Goal: Task Accomplishment & Management: Complete application form

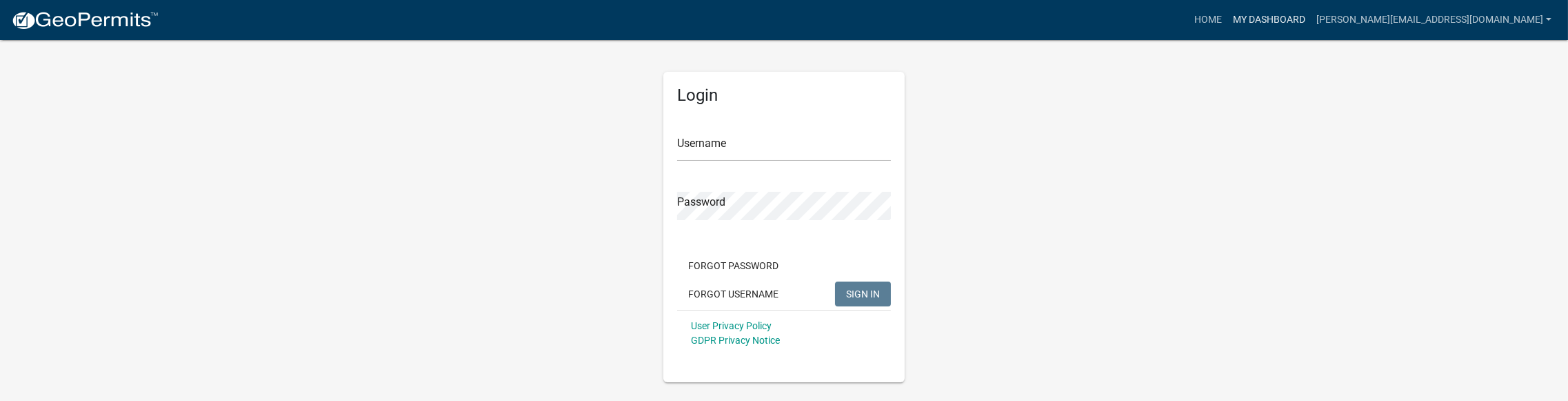
click at [1311, 16] on link "My Dashboard" at bounding box center [1268, 20] width 83 height 26
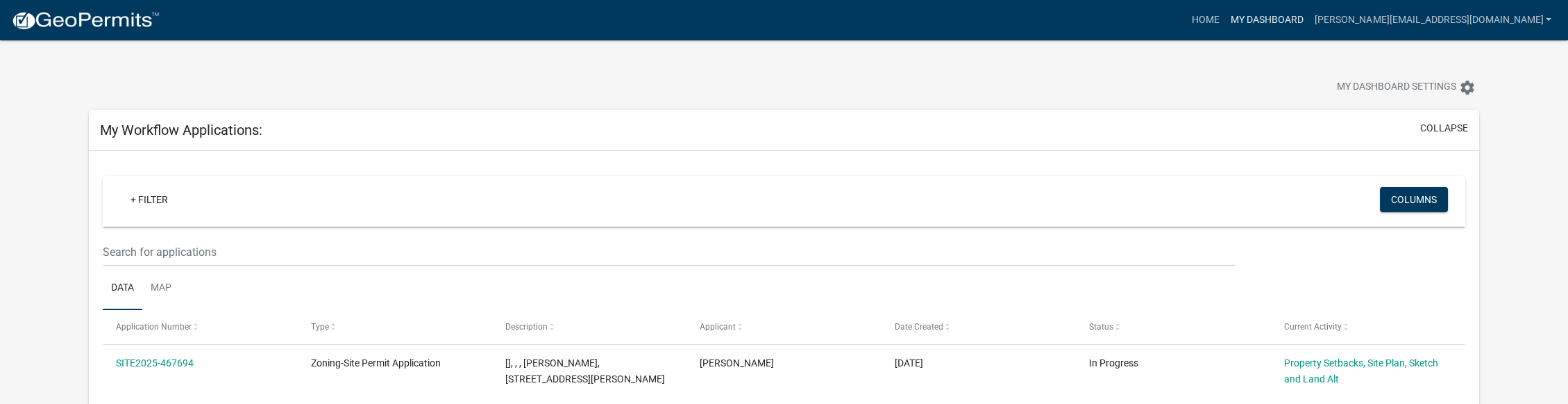
click at [1309, 20] on link "My Dashboard" at bounding box center [1266, 20] width 84 height 27
click at [1225, 19] on link "Home" at bounding box center [1206, 20] width 39 height 27
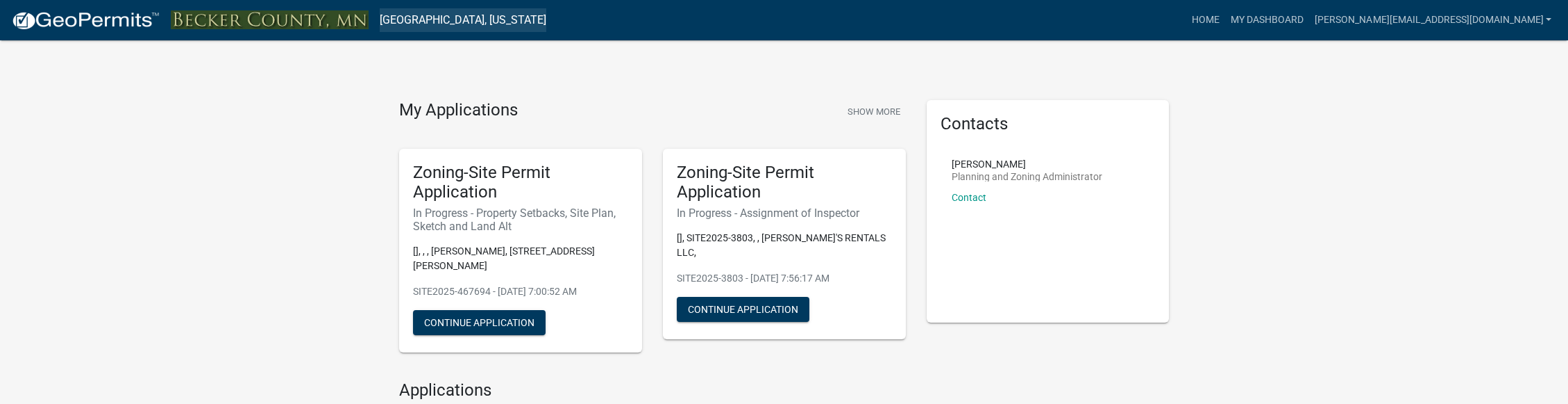
click at [462, 20] on link "[GEOGRAPHIC_DATA], [US_STATE]" at bounding box center [462, 20] width 167 height 24
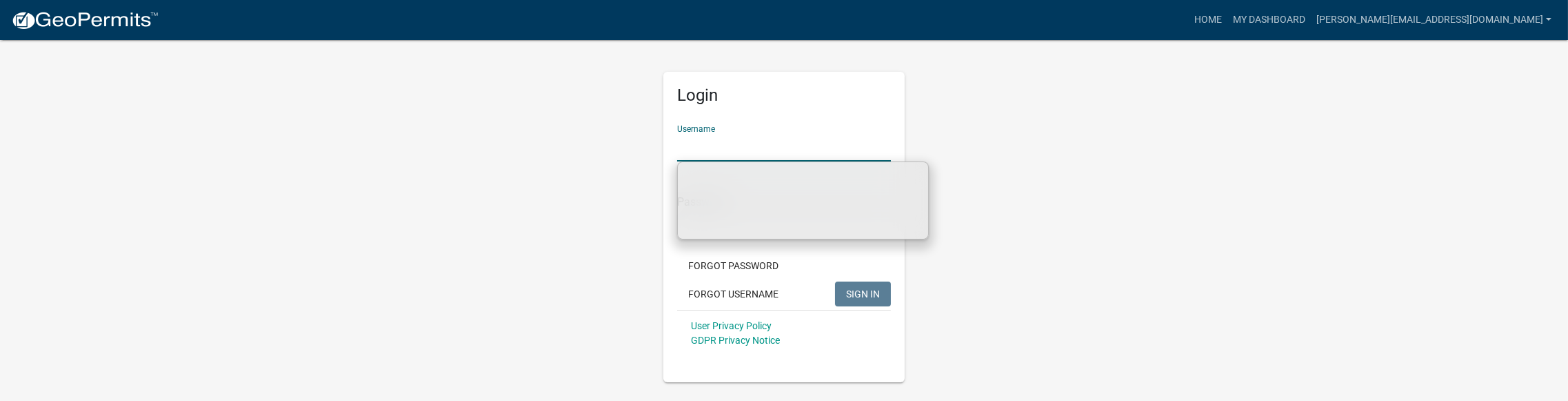
type input "[PERSON_NAME][EMAIL_ADDRESS][DOMAIN_NAME]"
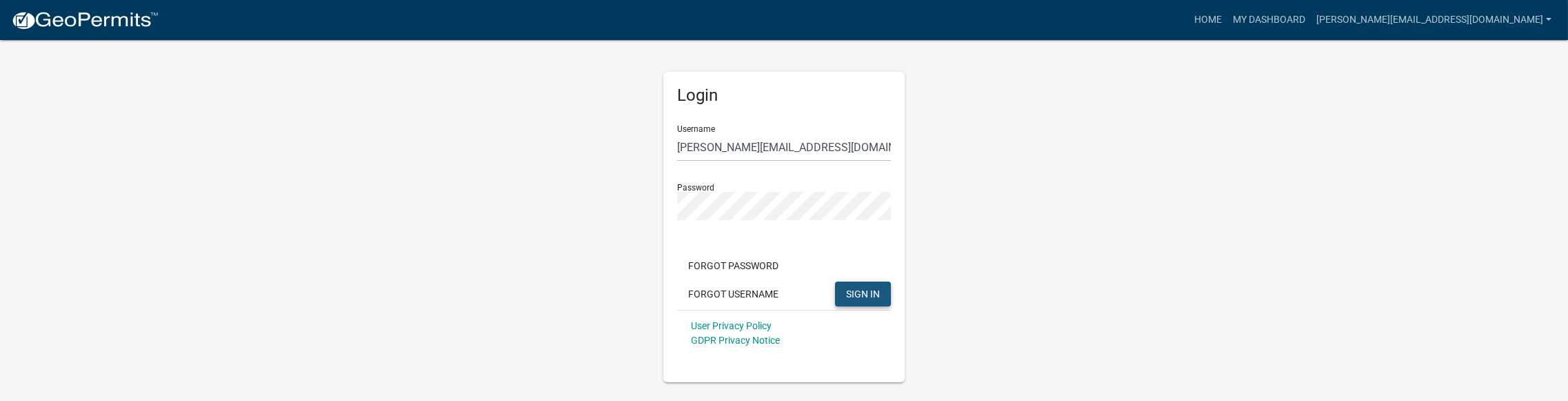
click at [850, 291] on span "SIGN IN" at bounding box center [863, 293] width 33 height 11
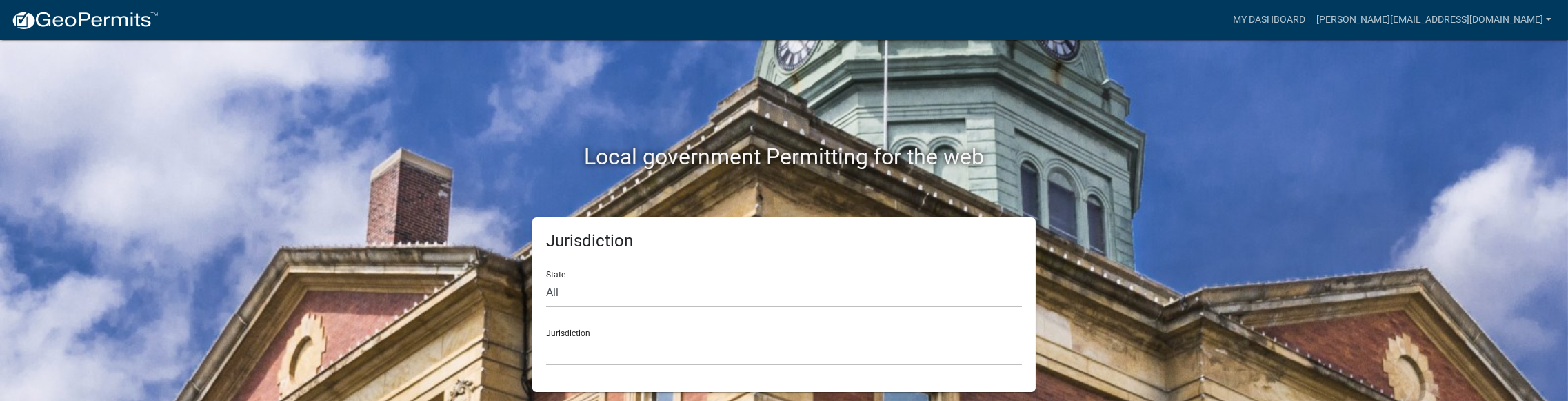
click at [687, 293] on select "All [US_STATE] [US_STATE] [US_STATE] [US_STATE] [US_STATE] [US_STATE] [US_STATE…" at bounding box center [783, 293] width 476 height 28
select select "[US_STATE]"
click at [546, 279] on select "All [US_STATE] [US_STATE] [US_STATE] [US_STATE] [US_STATE] [US_STATE] [US_STATE…" at bounding box center [783, 293] width 476 height 28
click at [635, 358] on select "[GEOGRAPHIC_DATA], [US_STATE] [GEOGRAPHIC_DATA], [US_STATE] [GEOGRAPHIC_DATA], …" at bounding box center [783, 351] width 476 height 28
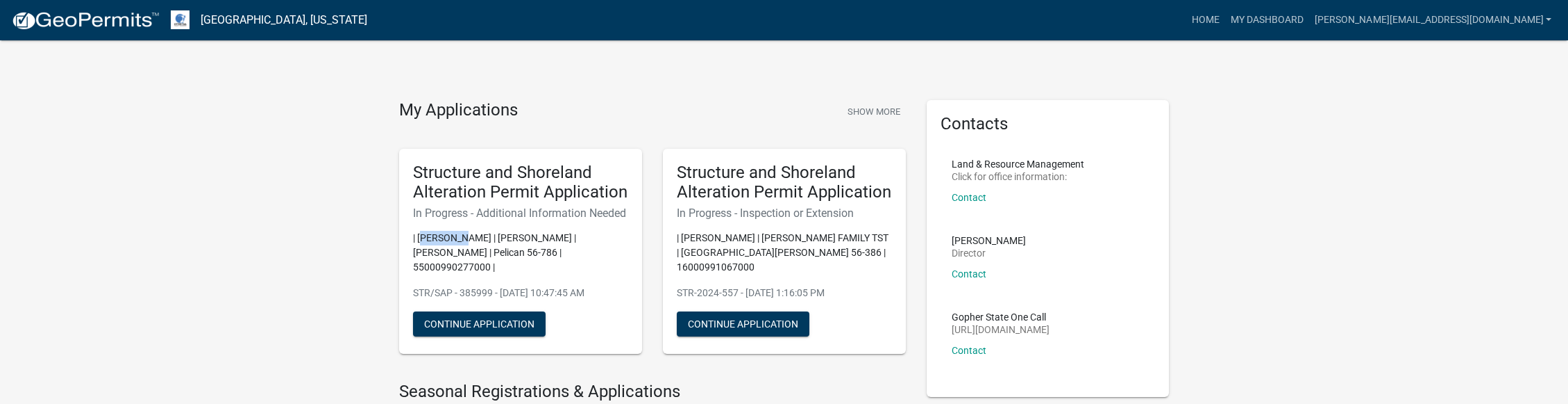
drag, startPoint x: 416, startPoint y: 249, endPoint x: 466, endPoint y: 249, distance: 50.0
click at [466, 249] on p "| Emma Swenson | LEE D HOFER | JOELLE K HOFER | Pelican 56-786 | 55000990277000…" at bounding box center [520, 253] width 215 height 44
drag, startPoint x: 523, startPoint y: 267, endPoint x: 512, endPoint y: 261, distance: 12.5
click at [521, 266] on p "| Emma Swenson | LEE D HOFER | JOELLE K HOFER | Pelican 56-786 | 55000990277000…" at bounding box center [520, 253] width 215 height 44
click at [451, 320] on button "Continue Application" at bounding box center [479, 324] width 132 height 25
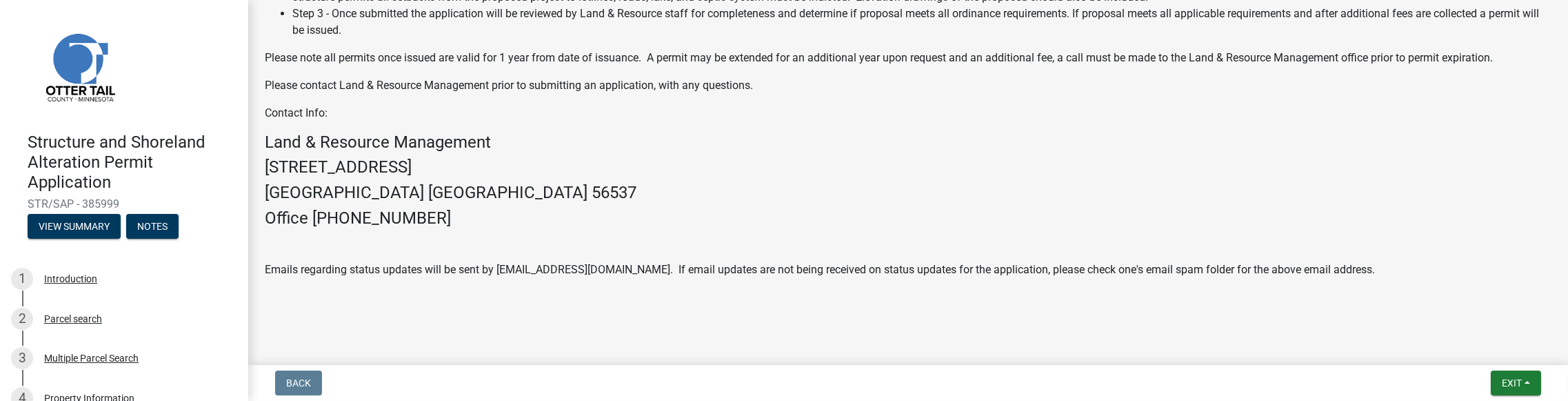
scroll to position [592, 0]
click at [66, 315] on div "Parcel search" at bounding box center [73, 318] width 58 height 9
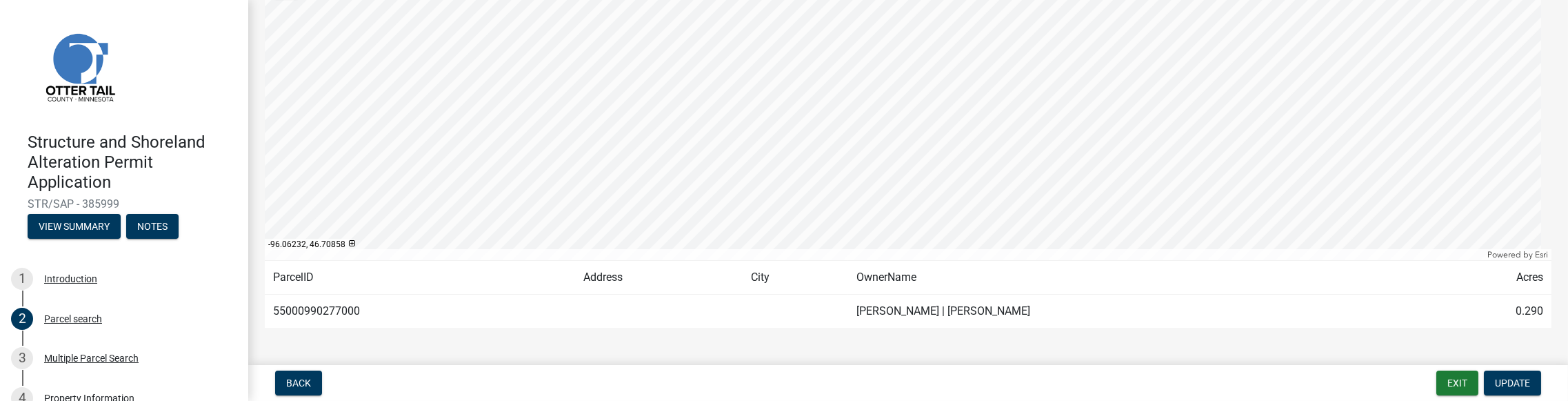
scroll to position [222, 0]
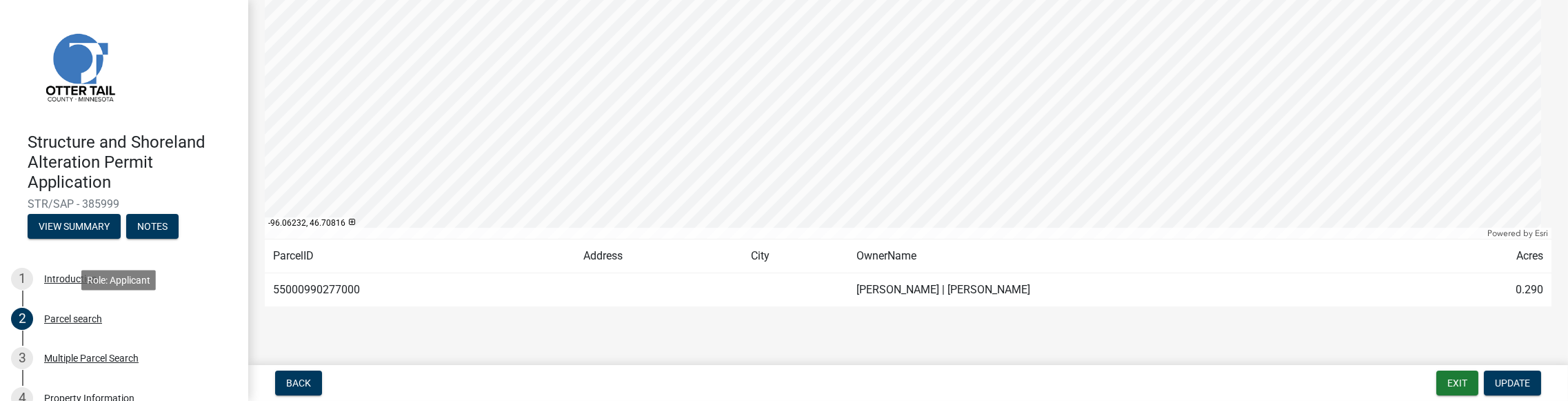
drag, startPoint x: 360, startPoint y: 289, endPoint x: 237, endPoint y: 298, distance: 123.3
click at [237, 298] on div "Structure and Shoreland Alteration Permit Application STR/SAP - 385999 View Sum…" at bounding box center [784, 200] width 1568 height 401
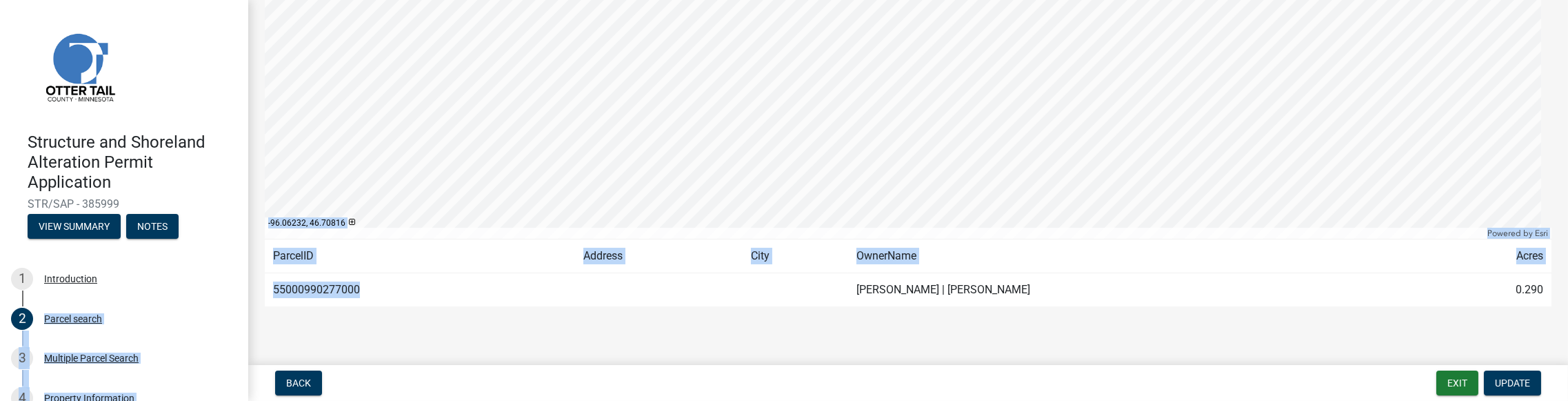
click at [466, 298] on td "55000990277000" at bounding box center [420, 290] width 311 height 33
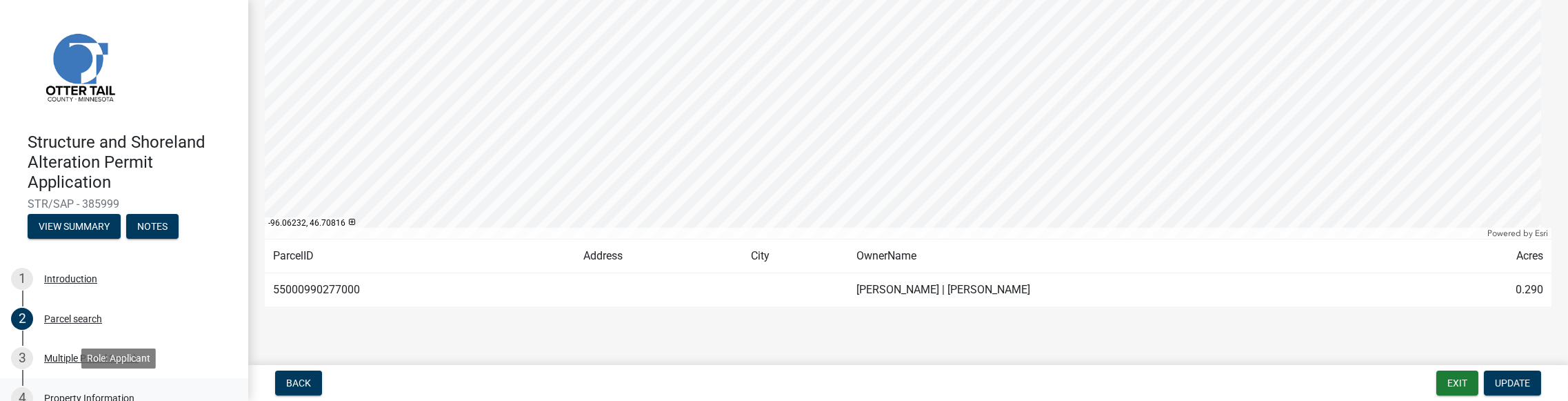
scroll to position [69, 0]
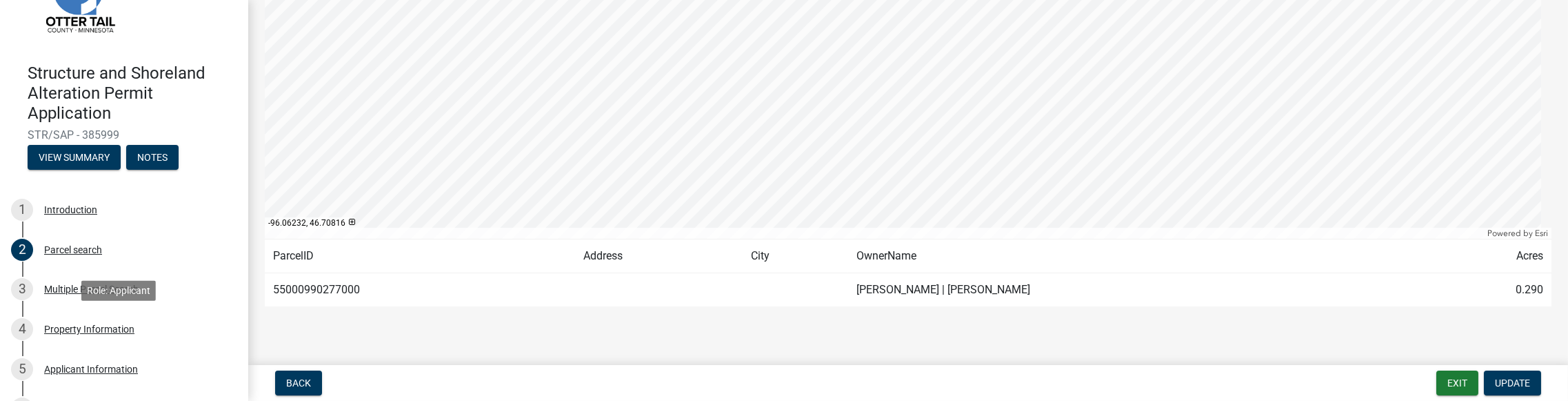
click at [89, 324] on div "Property Information" at bounding box center [90, 329] width 90 height 9
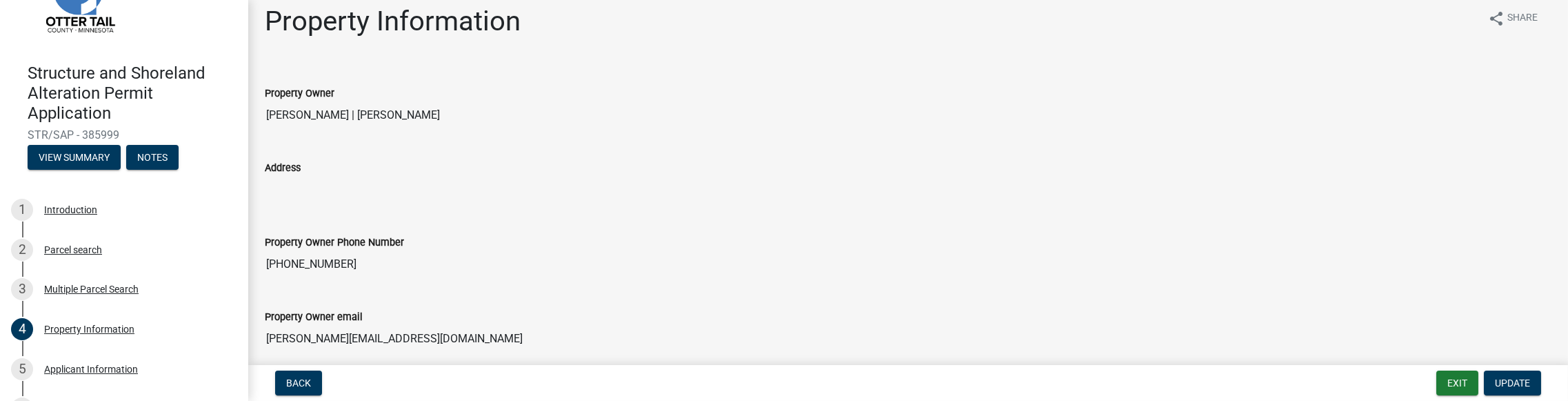
scroll to position [0, 0]
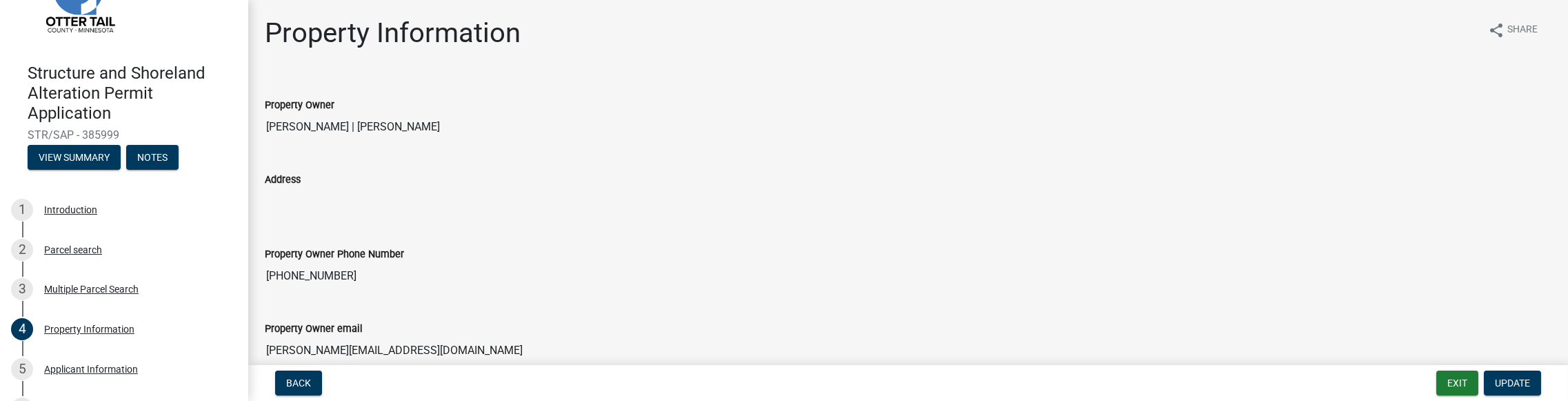
drag, startPoint x: 125, startPoint y: 135, endPoint x: 28, endPoint y: 142, distance: 97.3
click at [28, 142] on div "Structure and Shoreland Alteration Permit Application STR/SAP - 385999 View Sum…" at bounding box center [124, 112] width 226 height 121
copy span "STR/SAP - 385999"
click at [63, 250] on div "Parcel search" at bounding box center [73, 249] width 58 height 9
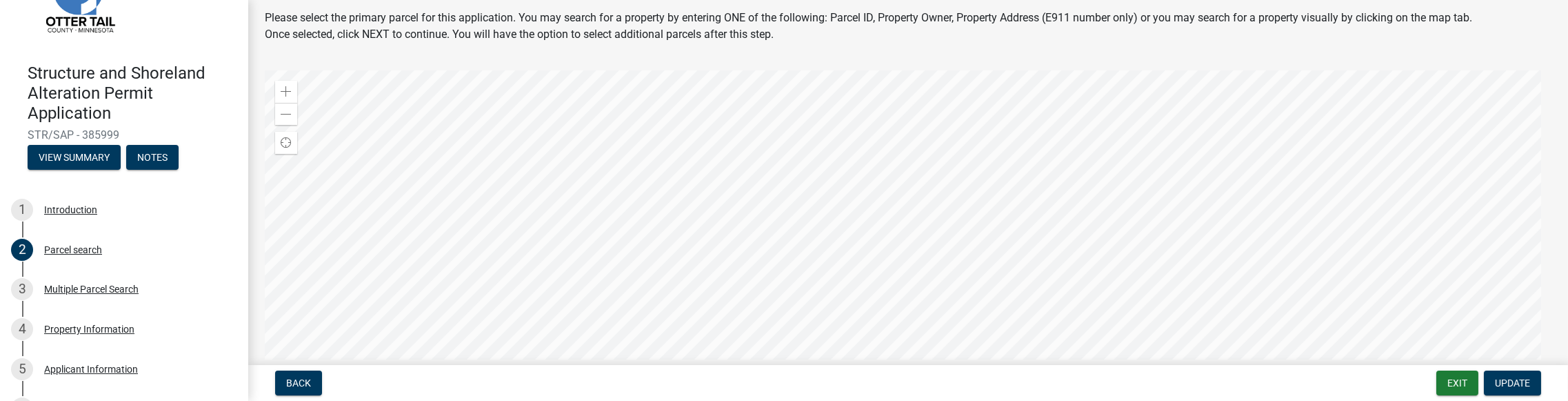
scroll to position [69, 0]
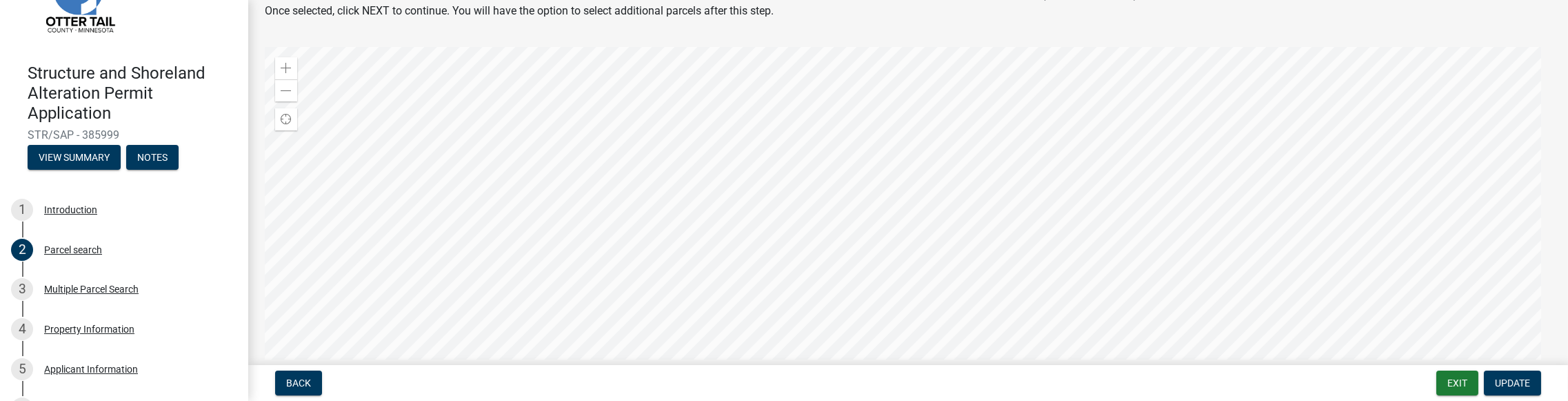
click at [911, 220] on div at bounding box center [908, 219] width 1287 height 345
click at [867, 218] on div at bounding box center [908, 219] width 1287 height 345
click at [891, 218] on div at bounding box center [908, 219] width 1287 height 345
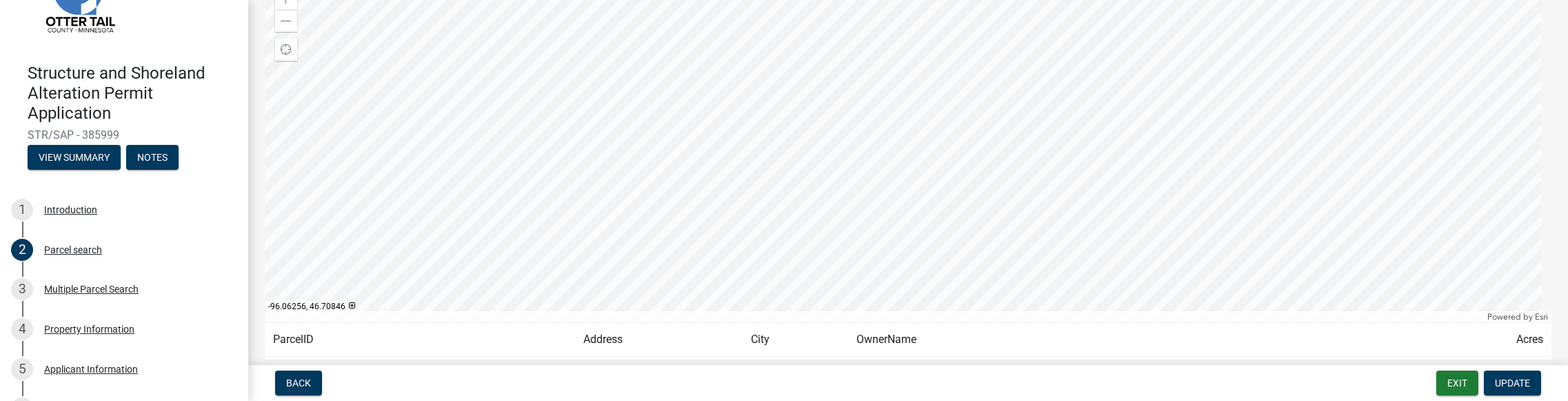
scroll to position [222, 0]
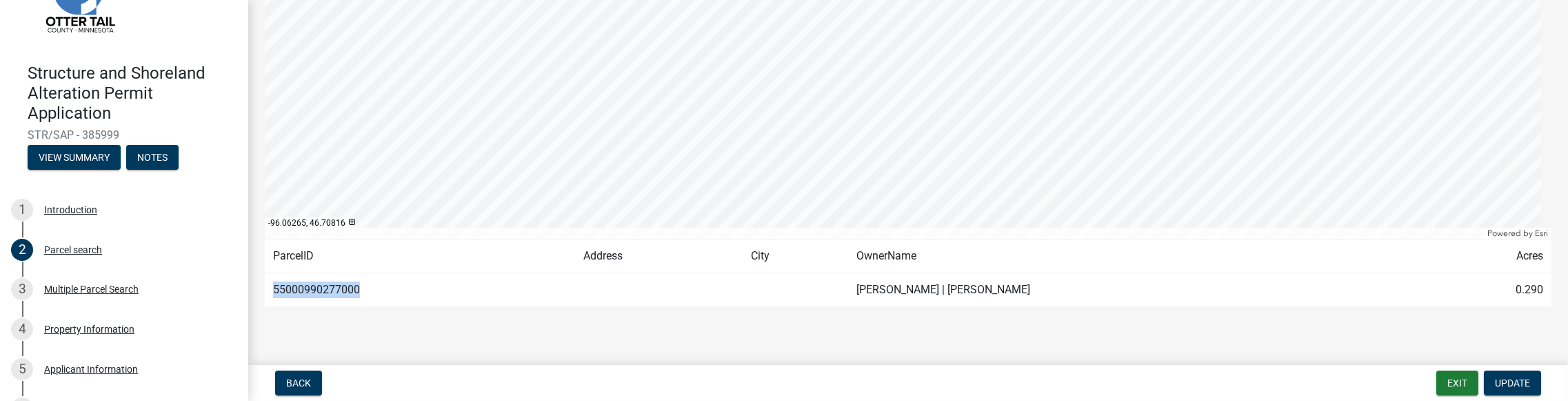
drag, startPoint x: 362, startPoint y: 287, endPoint x: 272, endPoint y: 292, distance: 90.1
click at [272, 292] on td "55000990277000" at bounding box center [420, 290] width 311 height 33
copy td "55000990277000"
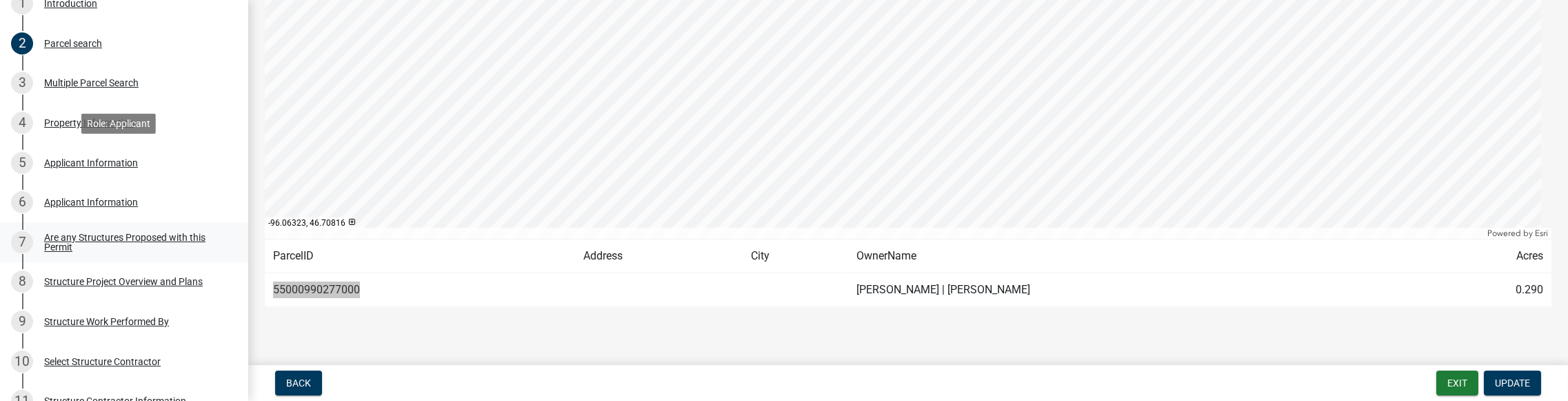
scroll to position [276, 0]
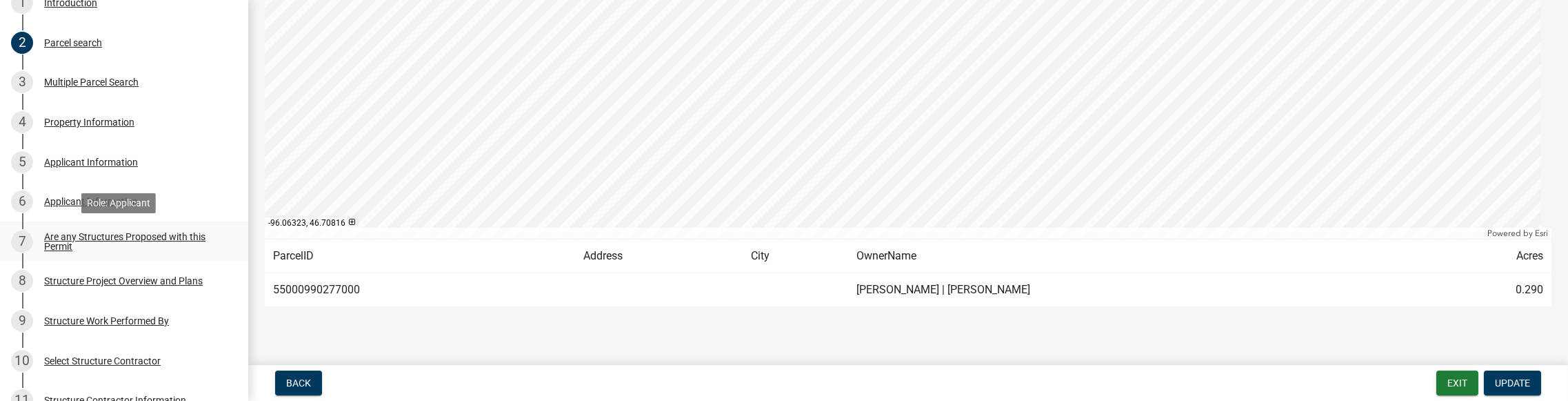
click at [108, 237] on div "Are any Structures Proposed with this Permit" at bounding box center [135, 241] width 182 height 19
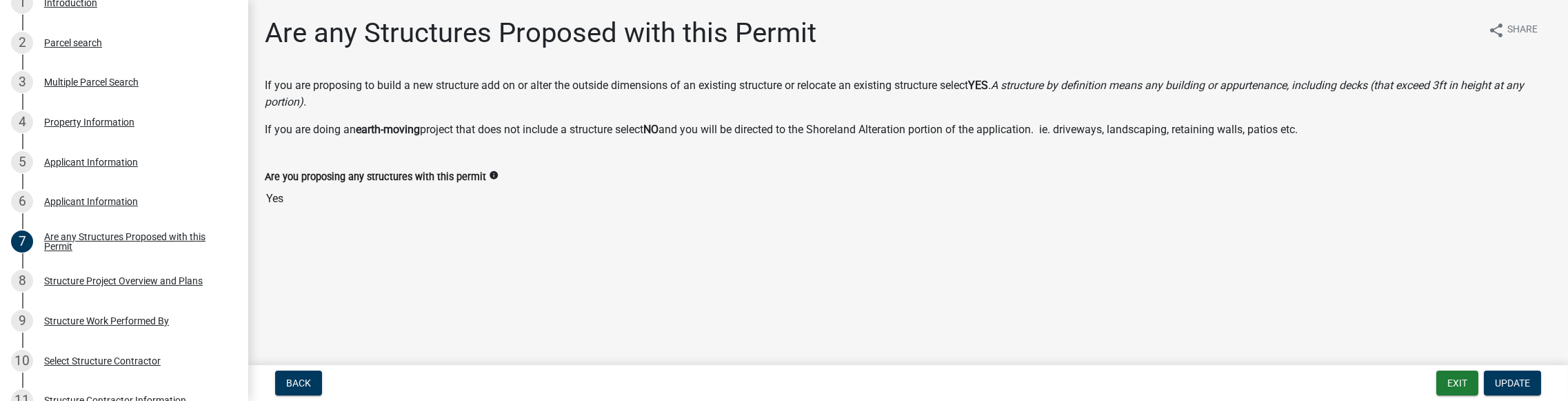
drag, startPoint x: 1236, startPoint y: 401, endPoint x: 1232, endPoint y: 413, distance: 12.6
click at [1232, 400] on html "Internet Explorer does NOT work with GeoPermits. Get a new browser for more sec…" at bounding box center [784, 200] width 1568 height 401
click at [143, 277] on div "Structure Project Overview and Plans" at bounding box center [124, 280] width 159 height 9
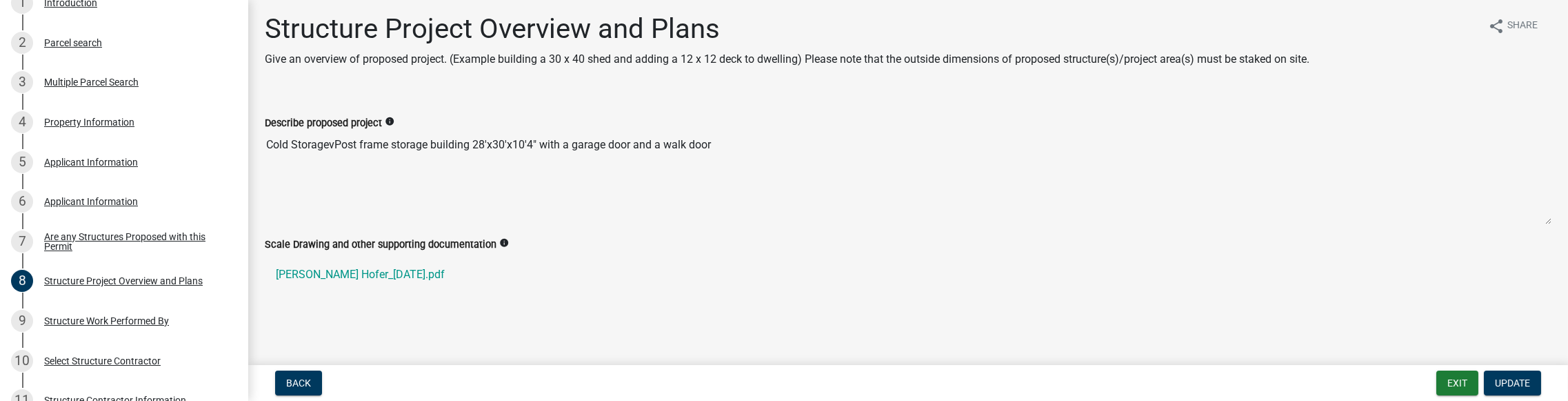
scroll to position [5, 0]
click at [364, 275] on link "Lee Hofer_03-08-2025.pdf" at bounding box center [908, 273] width 1287 height 33
click at [1522, 382] on span "Update" at bounding box center [1512, 382] width 35 height 11
click at [735, 58] on p "Give an overview of proposed project. (Example building a 30 x 40 shed and addi…" at bounding box center [787, 58] width 1045 height 16
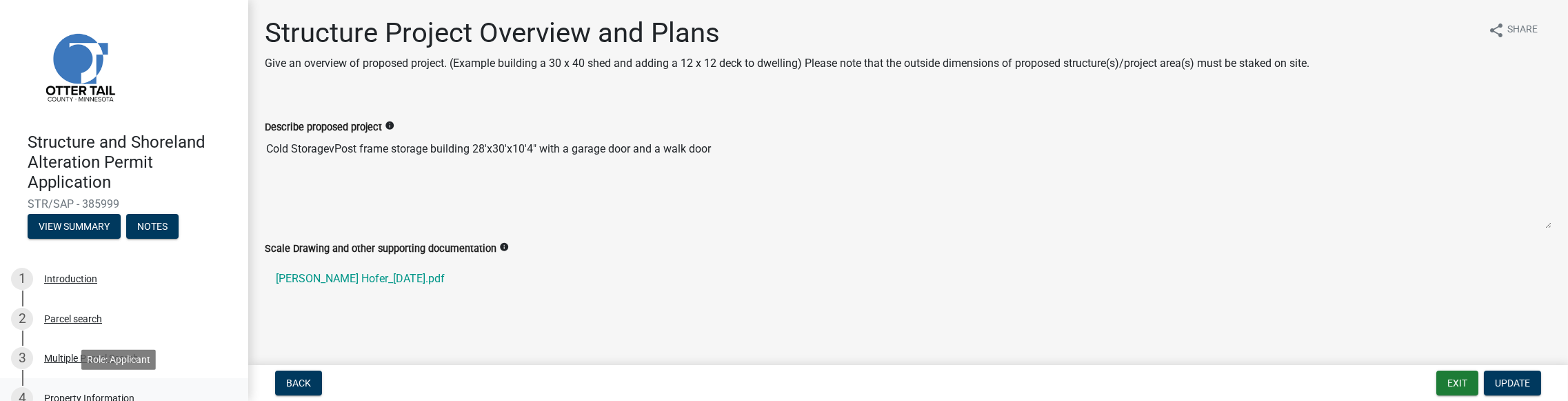
scroll to position [207, 0]
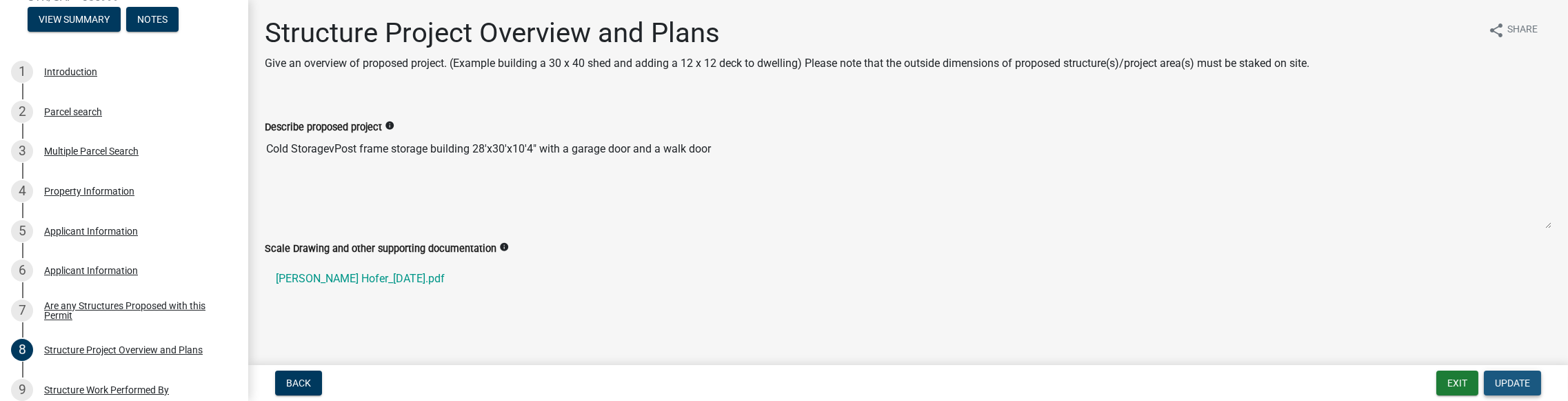
click at [1525, 386] on span "Update" at bounding box center [1512, 382] width 35 height 11
click at [1510, 383] on span "Update" at bounding box center [1512, 382] width 35 height 11
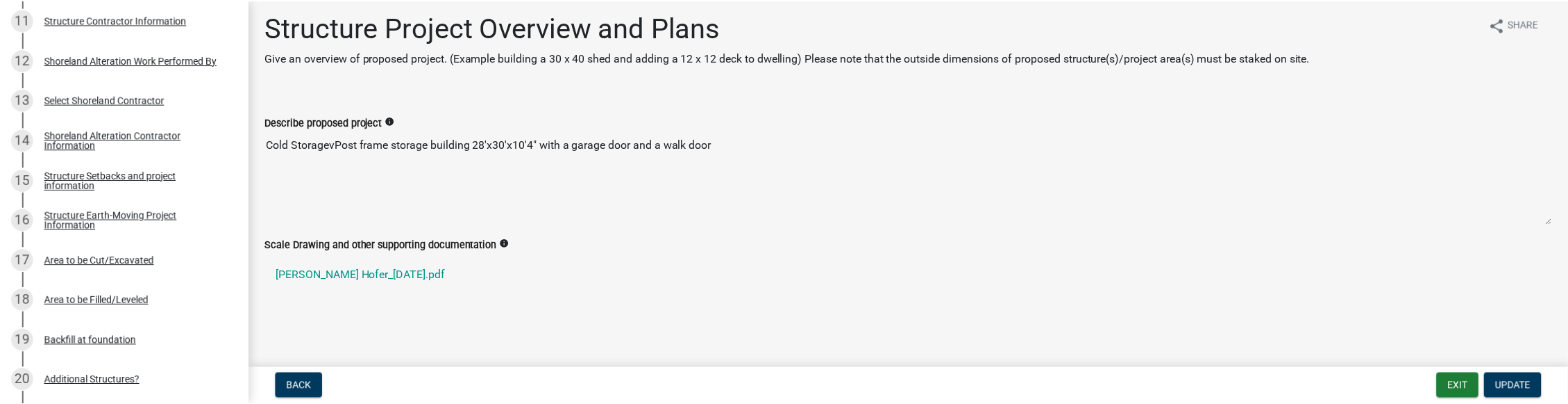
scroll to position [591, 0]
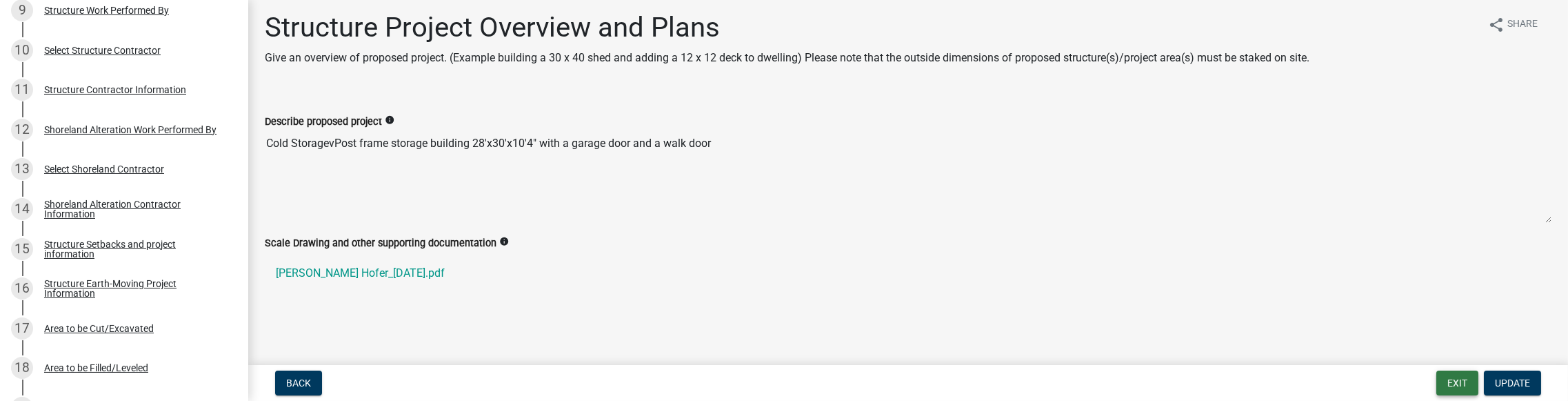
click at [1451, 378] on button "Exit" at bounding box center [1457, 383] width 42 height 25
